Goal: Information Seeking & Learning: Learn about a topic

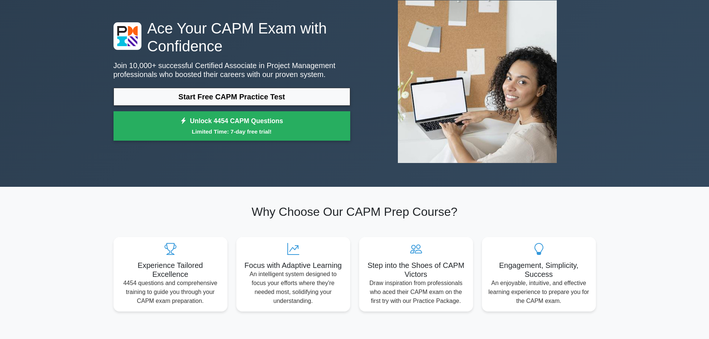
scroll to position [74, 0]
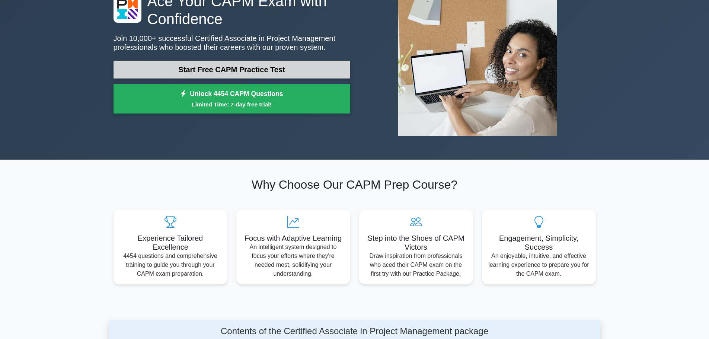
click at [268, 73] on link "Start Free CAPM Practice Test" at bounding box center [231, 70] width 237 height 18
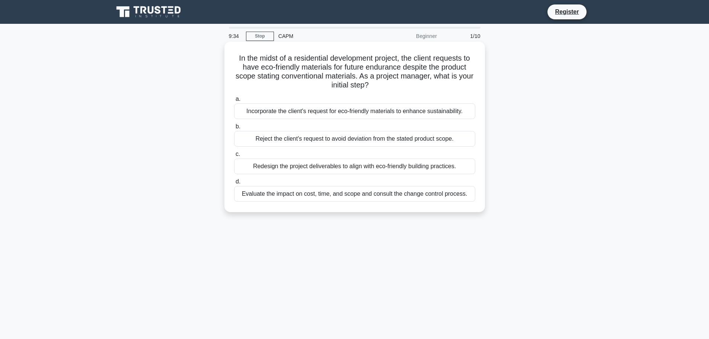
click at [362, 190] on div "Evaluate the impact on cost, time, and scope and consult the change control pro…" at bounding box center [354, 194] width 241 height 16
click at [234, 184] on input "d. Evaluate the impact on cost, time, and scope and consult the change control …" at bounding box center [234, 181] width 0 height 5
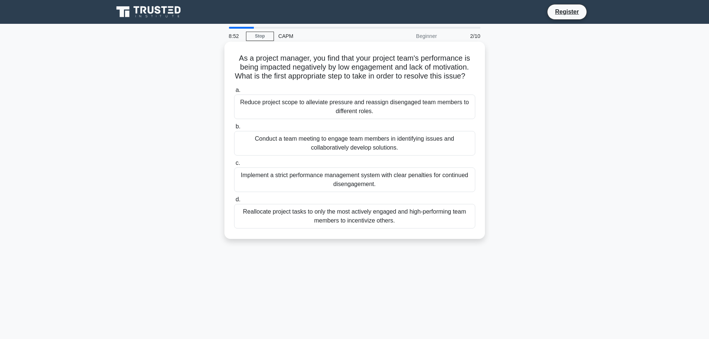
click at [292, 153] on div "Conduct a team meeting to engage team members in identifying issues and collabo…" at bounding box center [354, 143] width 241 height 25
click at [234, 129] on input "b. Conduct a team meeting to engage team members in identifying issues and coll…" at bounding box center [234, 126] width 0 height 5
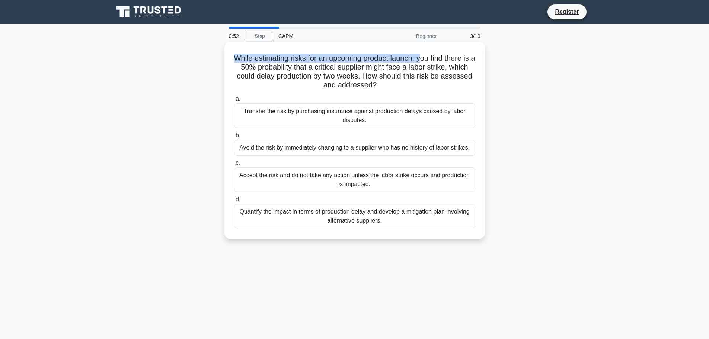
drag, startPoint x: 238, startPoint y: 55, endPoint x: 427, endPoint y: 58, distance: 189.4
click at [427, 58] on h5 "While estimating risks for an upcoming product launch, you find there is a 50% …" at bounding box center [354, 72] width 243 height 36
drag, startPoint x: 441, startPoint y: 73, endPoint x: 421, endPoint y: 77, distance: 20.4
click at [440, 74] on h5 "While estimating risks for an upcoming product launch, you find there is a 50% …" at bounding box center [354, 72] width 243 height 36
click at [439, 60] on h5 "While estimating risks for an upcoming product launch, you find there is a 50% …" at bounding box center [354, 72] width 243 height 36
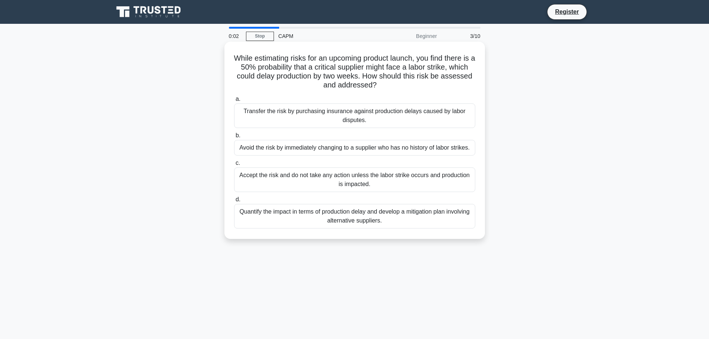
click at [416, 216] on div "Quantify the impact in terms of production delay and develop a mitigation plan …" at bounding box center [354, 216] width 241 height 25
click at [234, 202] on input "d. Quantify the impact in terms of production delay and develop a mitigation pl…" at bounding box center [234, 199] width 0 height 5
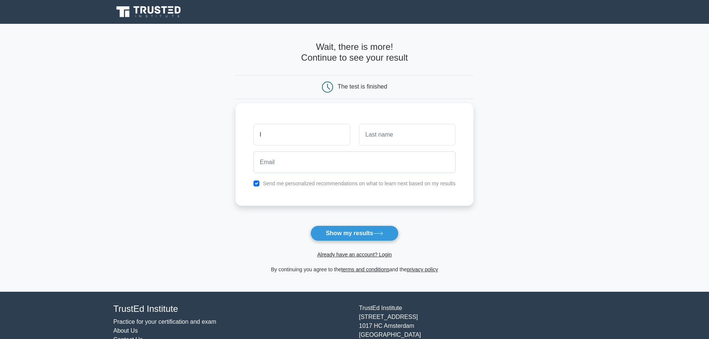
type input "Laurel"
type input "Lion"
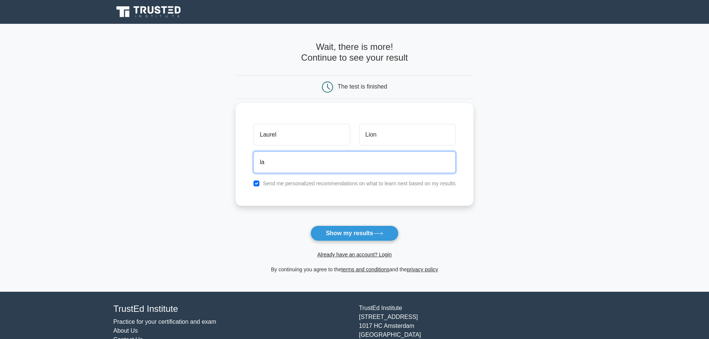
type input "laureledlion@gmail.com"
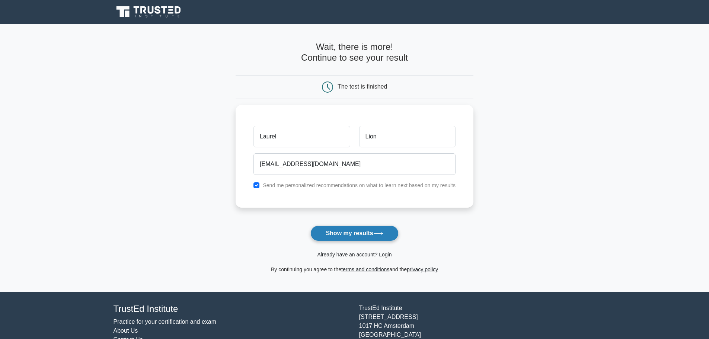
click at [355, 231] on button "Show my results" at bounding box center [354, 233] width 88 height 16
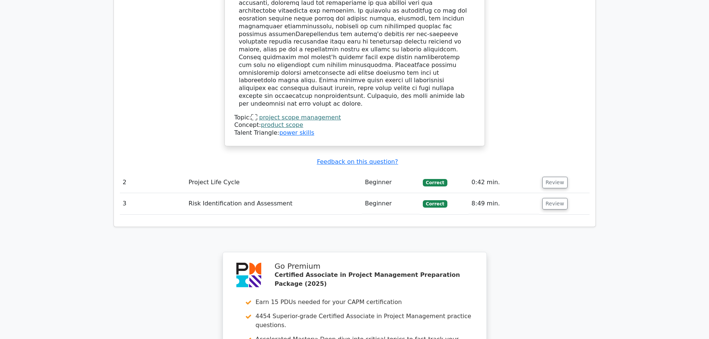
scroll to position [856, 0]
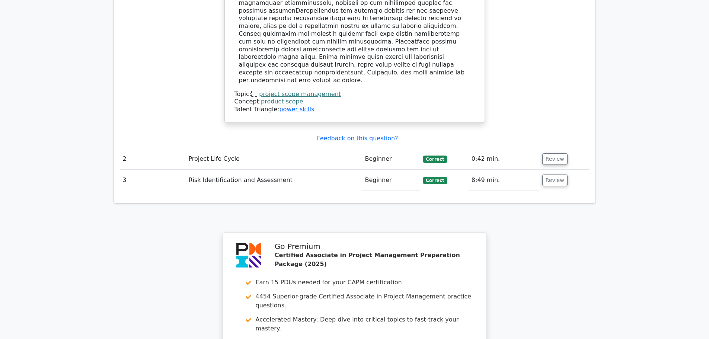
click at [259, 148] on td "Project Life Cycle" at bounding box center [273, 158] width 176 height 21
click at [231, 148] on td "Project Life Cycle" at bounding box center [273, 158] width 176 height 21
click at [223, 148] on td "Project Life Cycle" at bounding box center [273, 158] width 176 height 21
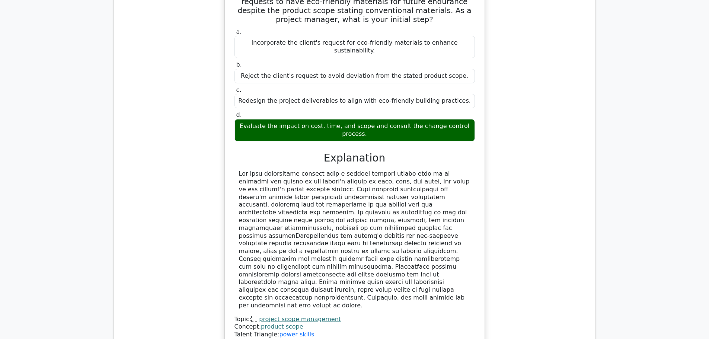
scroll to position [819, 0]
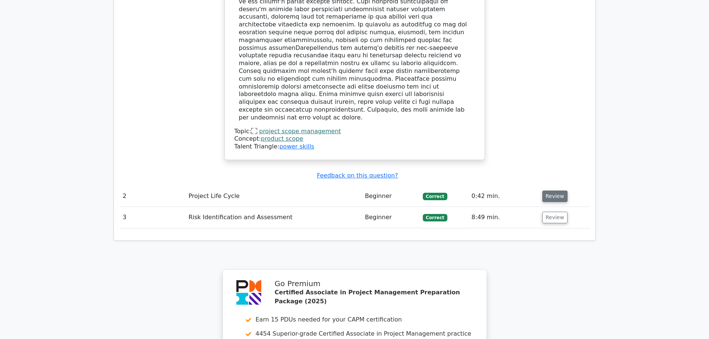
click at [554, 190] on button "Review" at bounding box center [554, 196] width 25 height 12
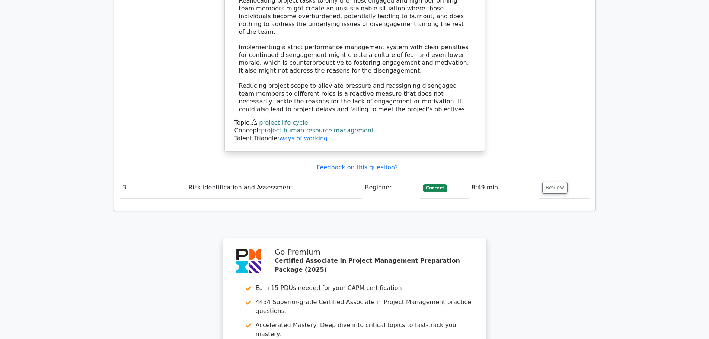
scroll to position [1339, 0]
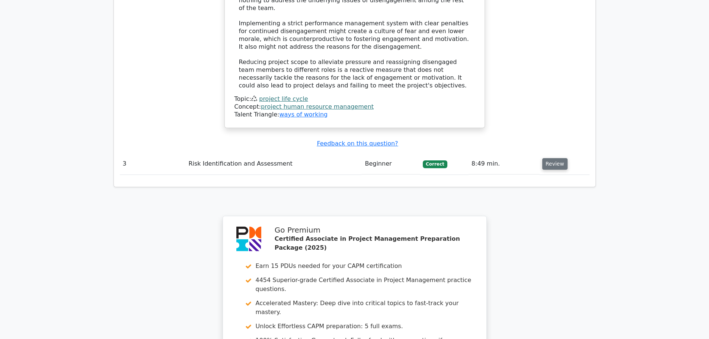
click at [551, 158] on button "Review" at bounding box center [554, 164] width 25 height 12
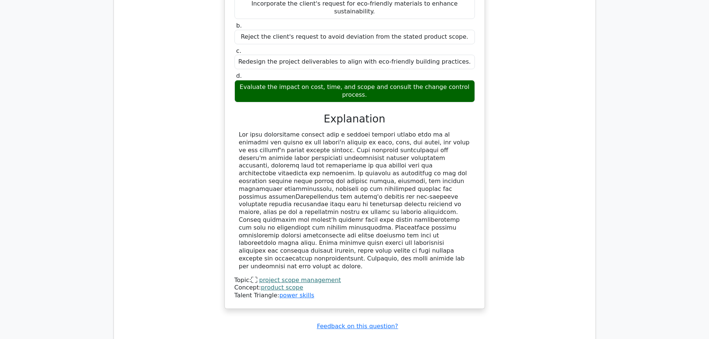
scroll to position [781, 0]
